Goal: Information Seeking & Learning: Learn about a topic

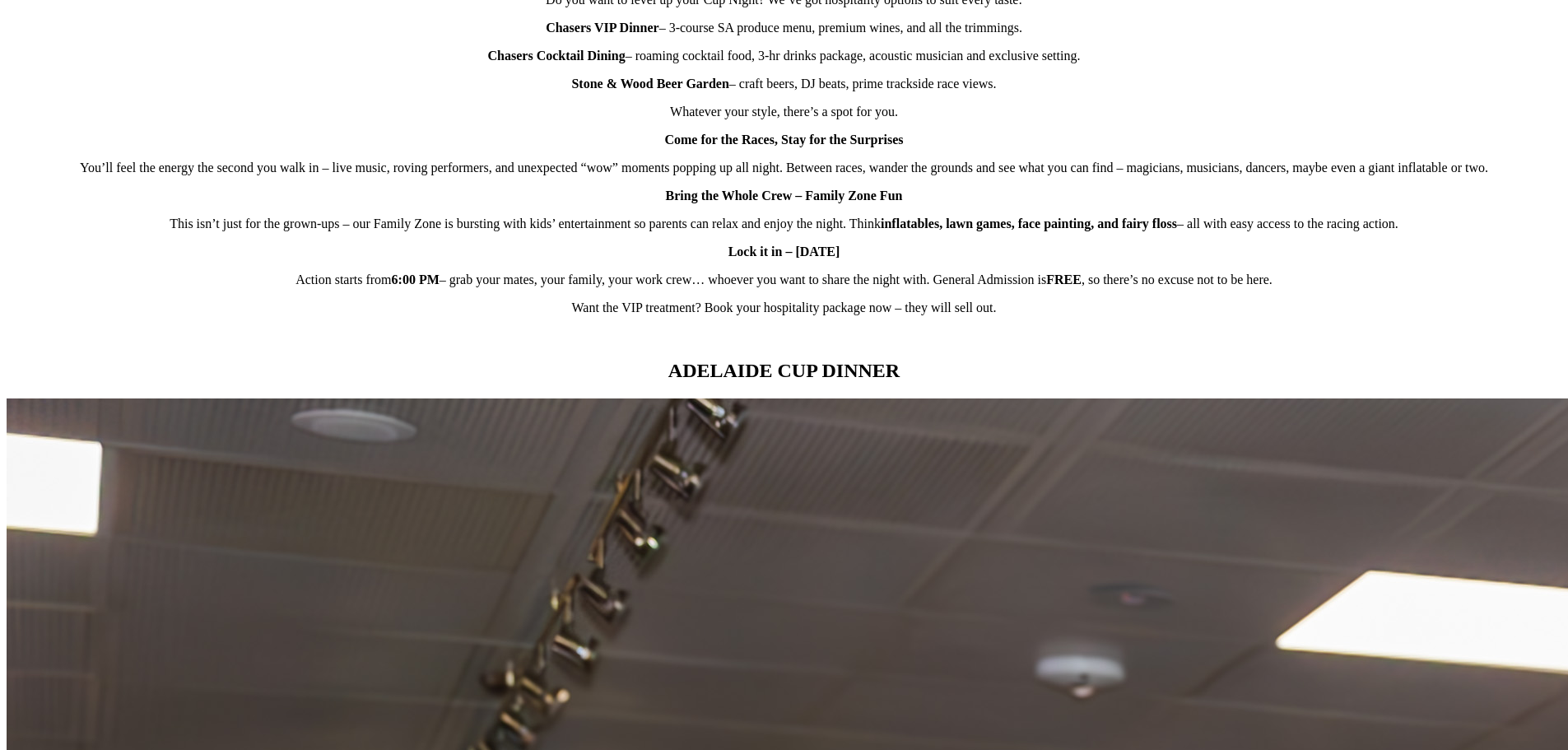
scroll to position [1481, 0]
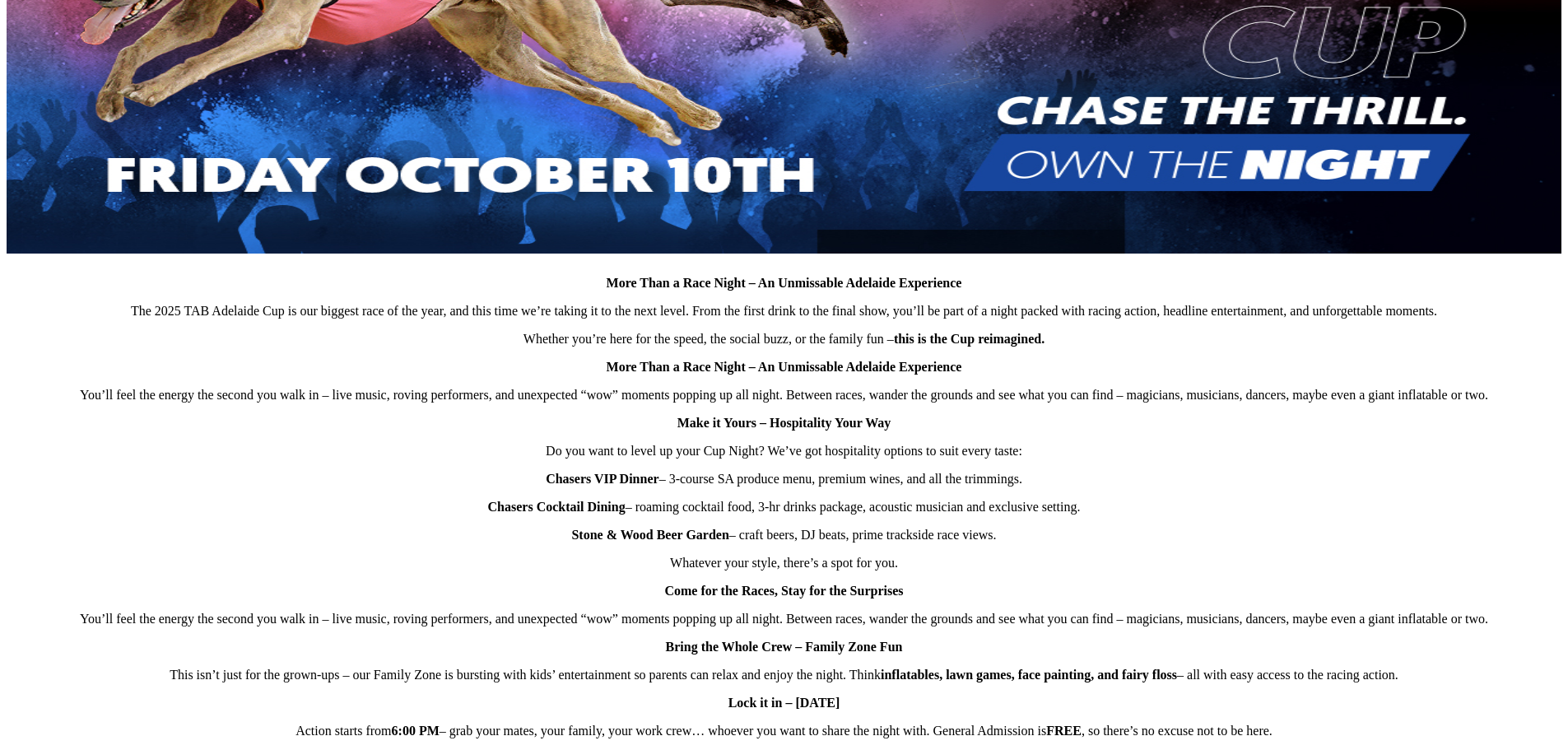
scroll to position [823, 0]
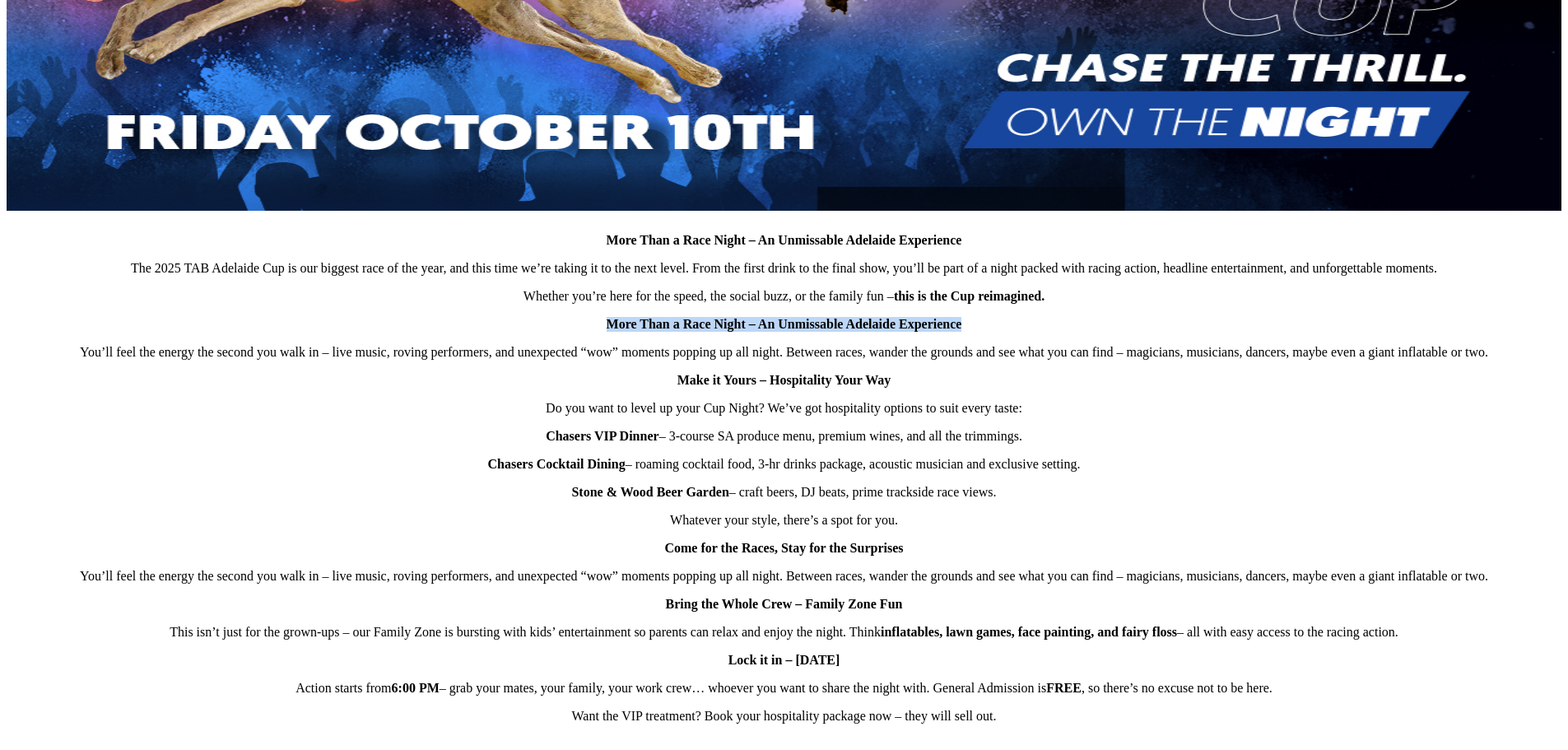
drag, startPoint x: 627, startPoint y: 385, endPoint x: 959, endPoint y: 384, distance: 332.0
click at [959, 332] on p "More Than a Race Night – An Unmissable Adelaide Experience" at bounding box center [784, 324] width 1555 height 15
copy strong "More Than a Race Night – An Unmissable Adelaide Experience"
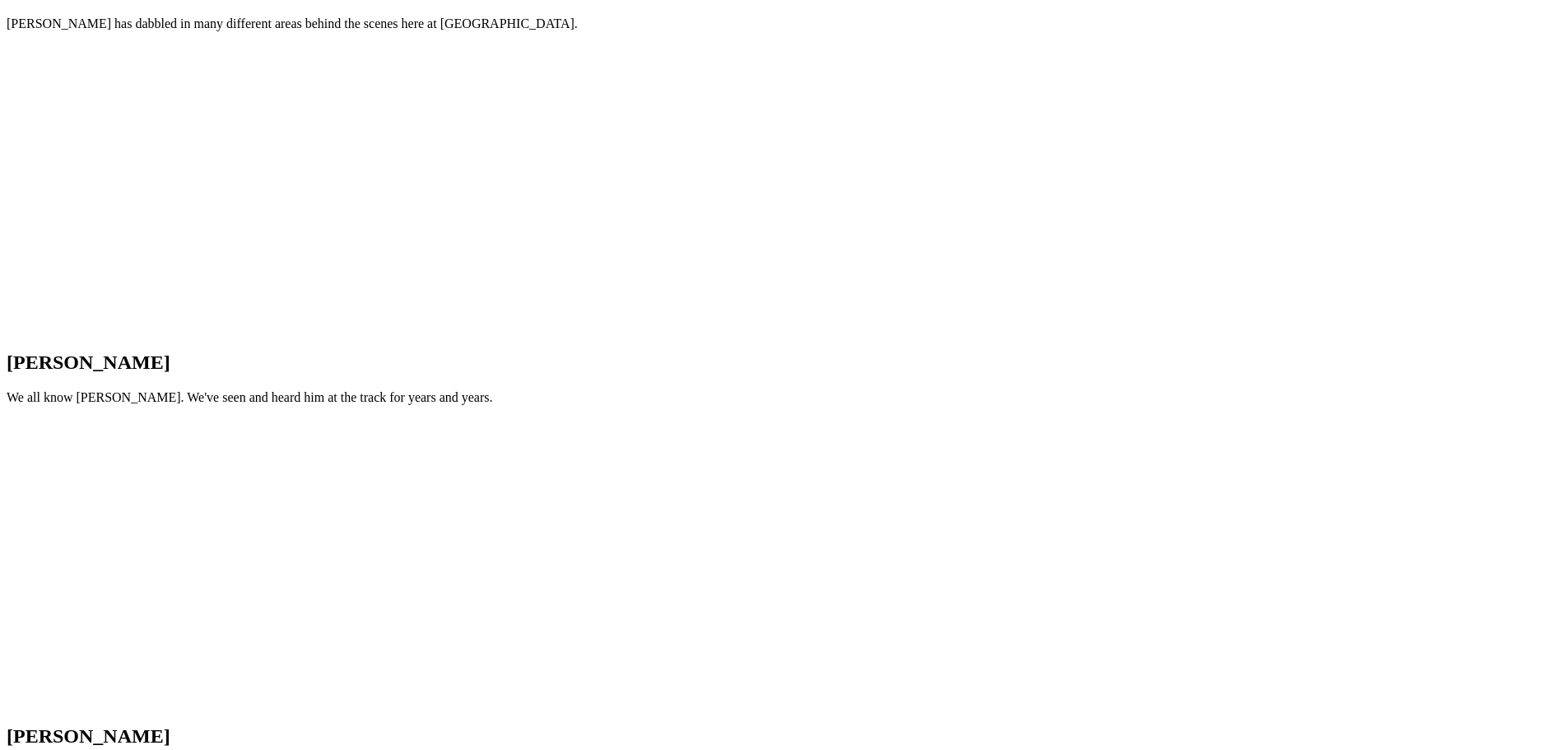
scroll to position [2139, 0]
